Goal: Find specific page/section: Find specific page/section

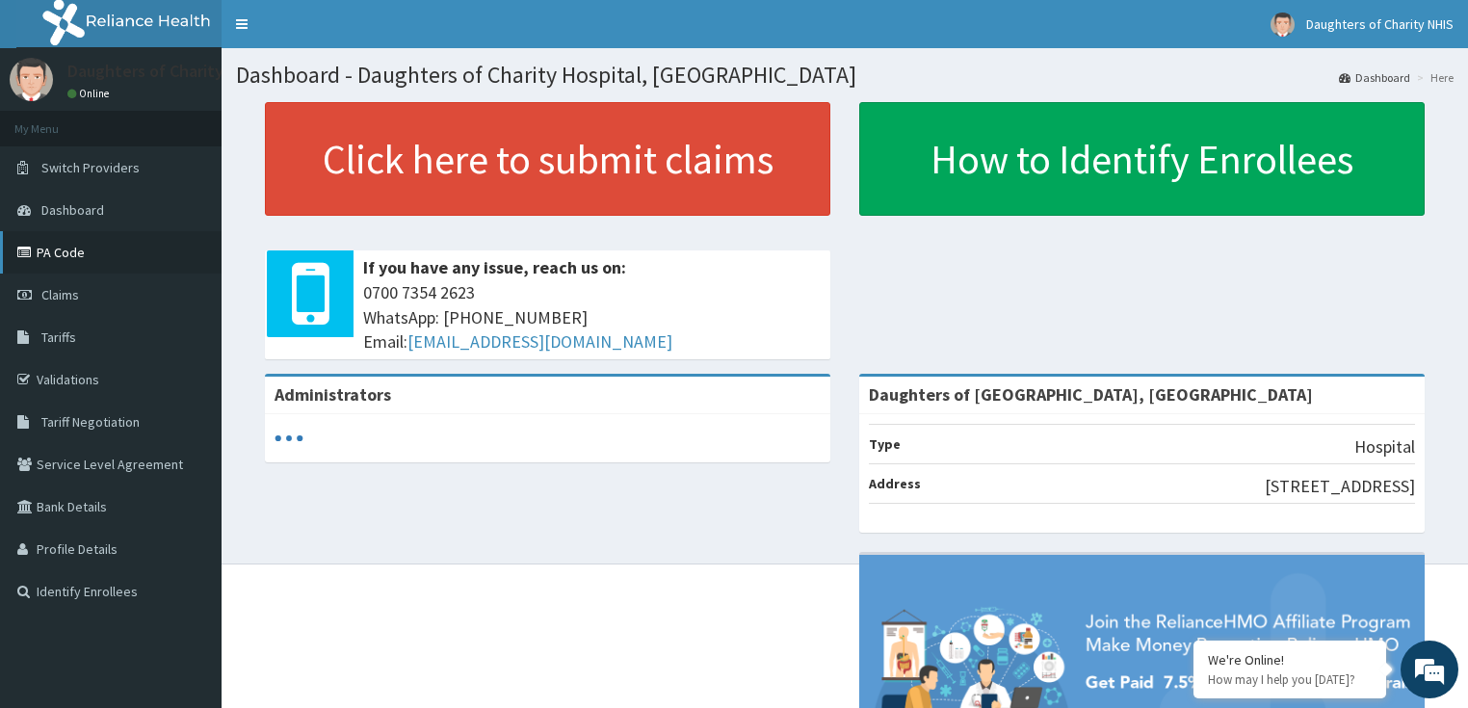
click at [67, 254] on link "PA Code" at bounding box center [111, 252] width 222 height 42
click at [66, 254] on link "PA Code" at bounding box center [111, 252] width 222 height 42
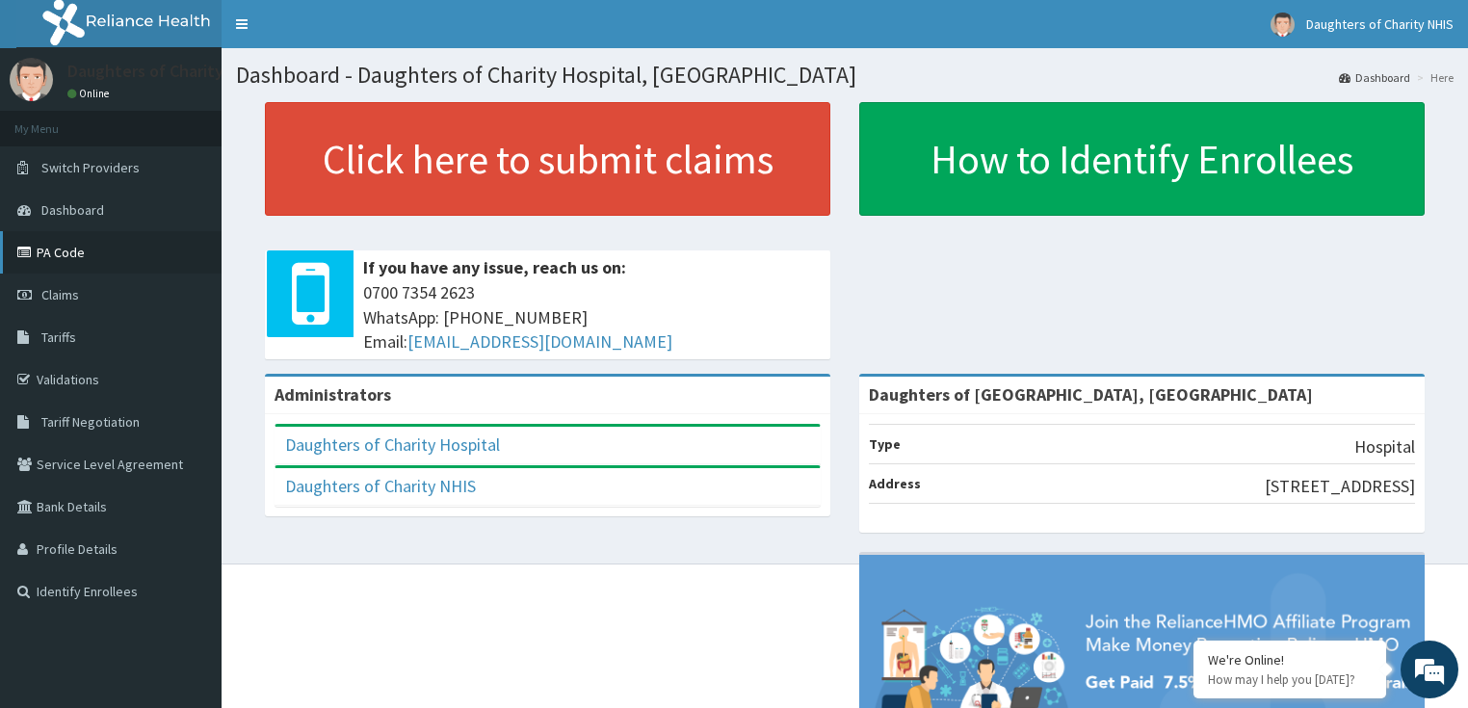
click at [58, 254] on link "PA Code" at bounding box center [111, 252] width 222 height 42
